Goal: Task Accomplishment & Management: Use online tool/utility

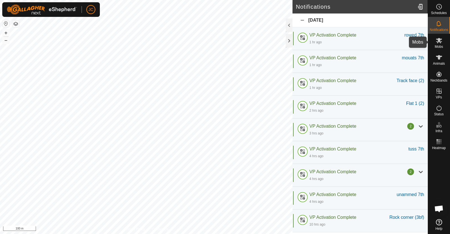
click at [442, 44] on es-mob-svg-icon at bounding box center [439, 40] width 10 height 9
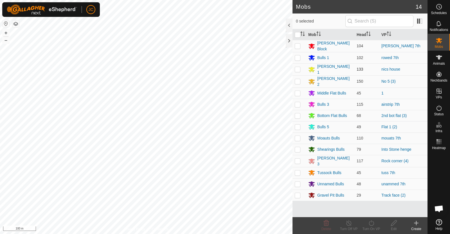
click at [296, 68] on p-checkbox at bounding box center [298, 69] width 6 height 5
checkbox input "true"
click at [372, 226] on icon at bounding box center [371, 223] width 5 height 6
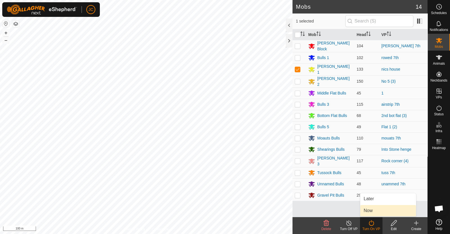
click at [371, 211] on link "Now" at bounding box center [389, 210] width 56 height 11
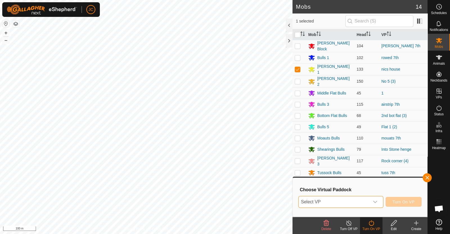
click at [365, 198] on span "Select VP" at bounding box center [334, 201] width 71 height 11
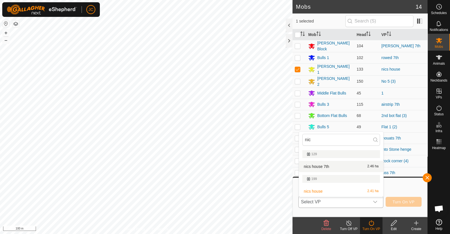
type input "nic"
click at [340, 164] on li "nics house 7th 2.46 ha" at bounding box center [341, 166] width 84 height 11
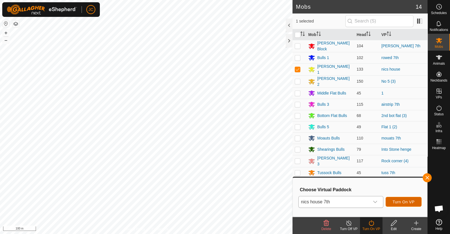
click at [402, 202] on span "Turn On VP" at bounding box center [404, 202] width 22 height 5
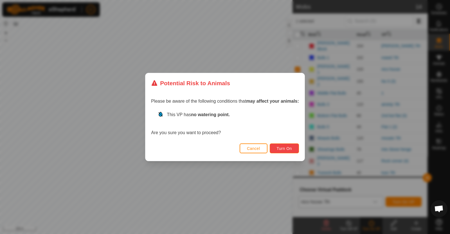
click at [279, 152] on button "Turn On" at bounding box center [284, 149] width 29 height 10
